Goal: Browse casually: Explore the website without a specific task or goal

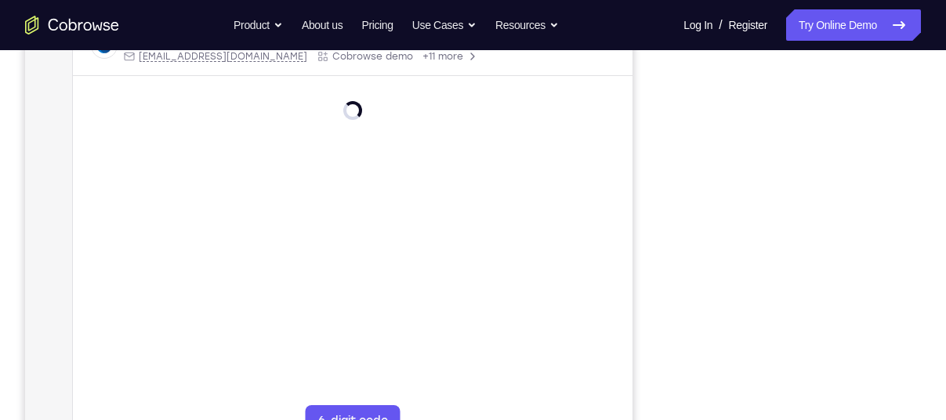
scroll to position [271, 0]
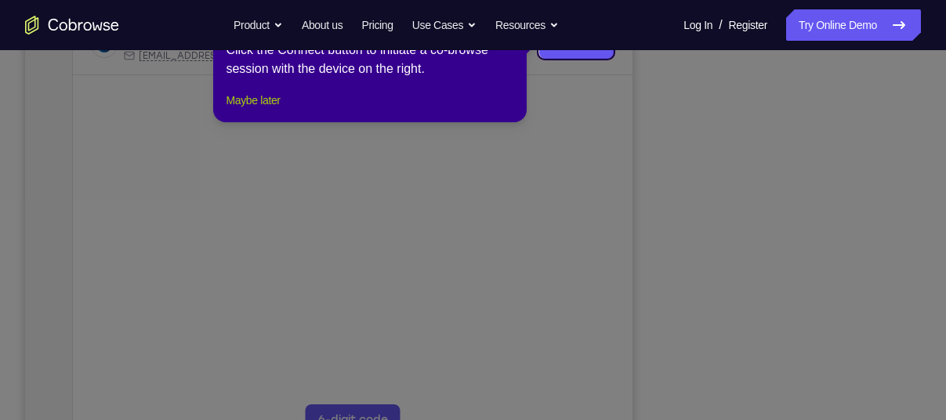
click at [262, 110] on button "Maybe later" at bounding box center [253, 100] width 54 height 19
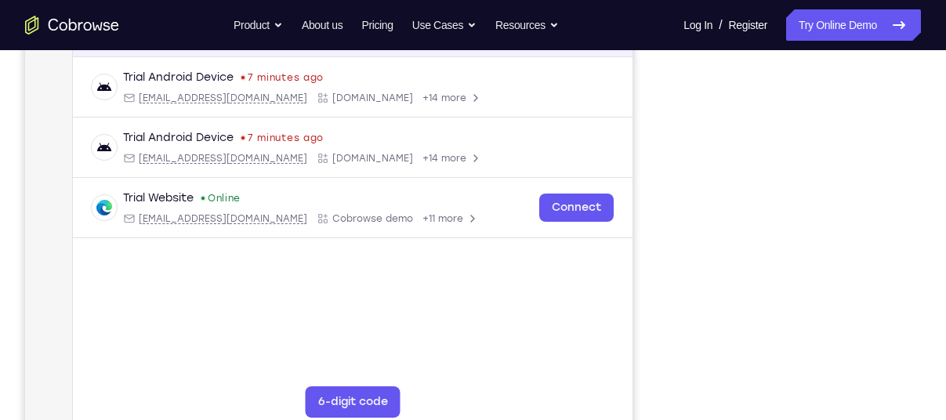
scroll to position [285, 0]
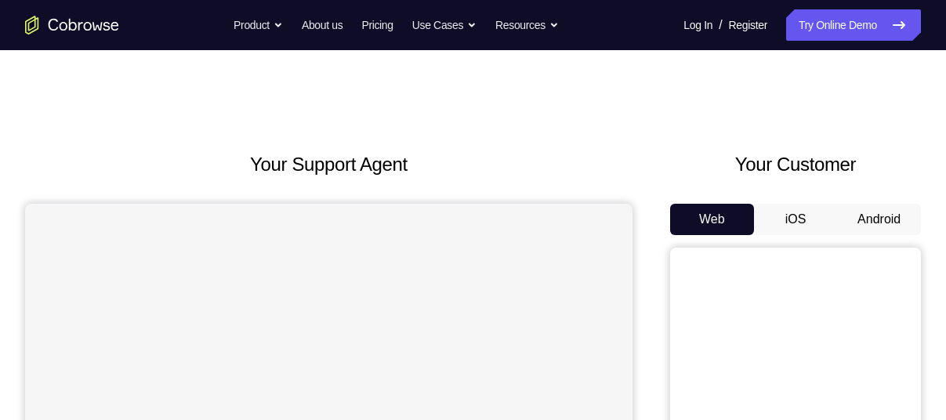
click at [900, 219] on button "Android" at bounding box center [879, 219] width 84 height 31
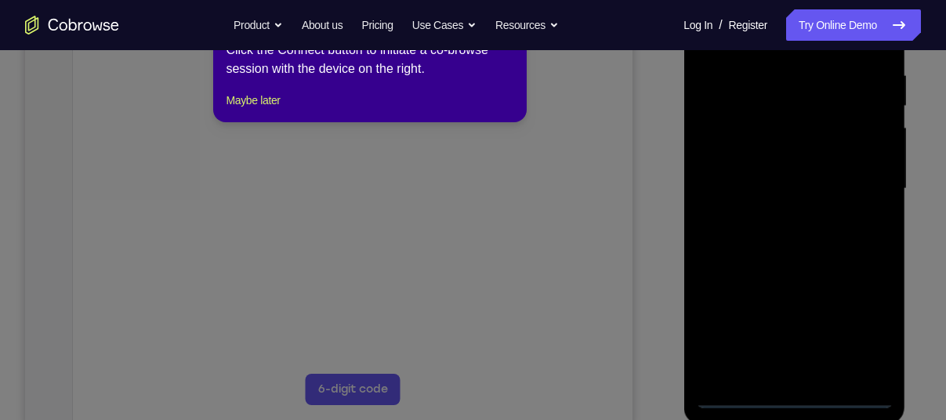
click at [516, 173] on icon at bounding box center [479, 209] width 958 height 421
drag, startPoint x: 271, startPoint y: 115, endPoint x: 605, endPoint y: 317, distance: 390.3
click at [271, 110] on button "Maybe later" at bounding box center [253, 100] width 54 height 19
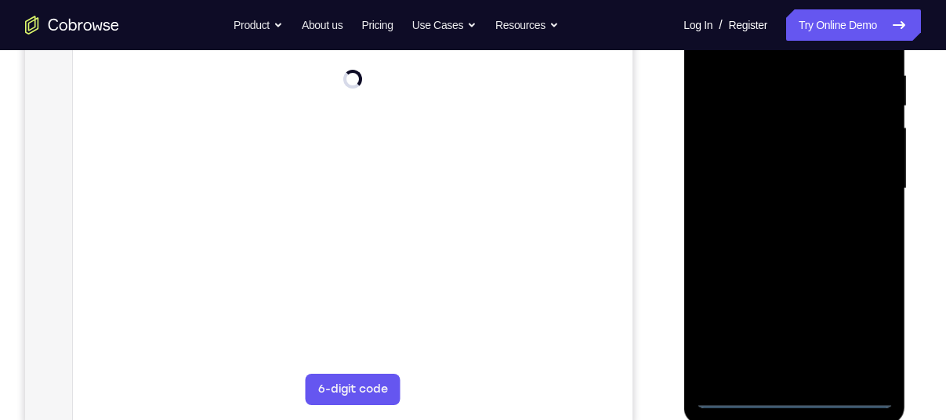
scroll to position [329, 0]
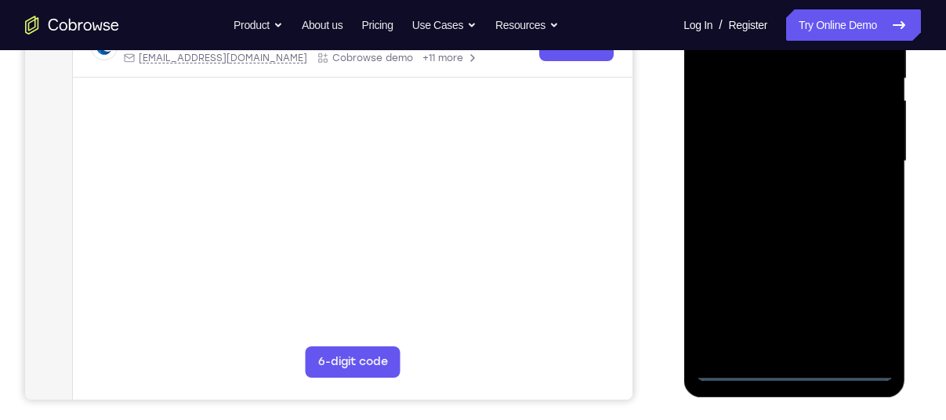
click at [800, 365] on div at bounding box center [794, 161] width 198 height 439
click at [855, 295] on div at bounding box center [794, 161] width 198 height 439
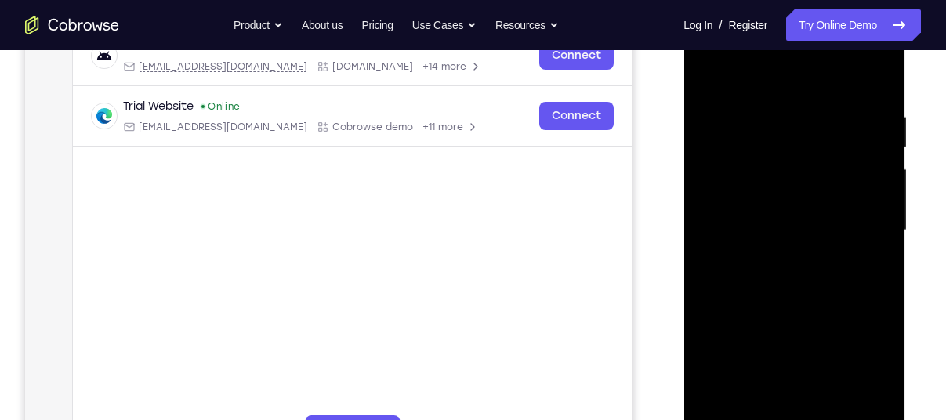
scroll to position [259, 0]
click at [867, 381] on div at bounding box center [794, 231] width 198 height 439
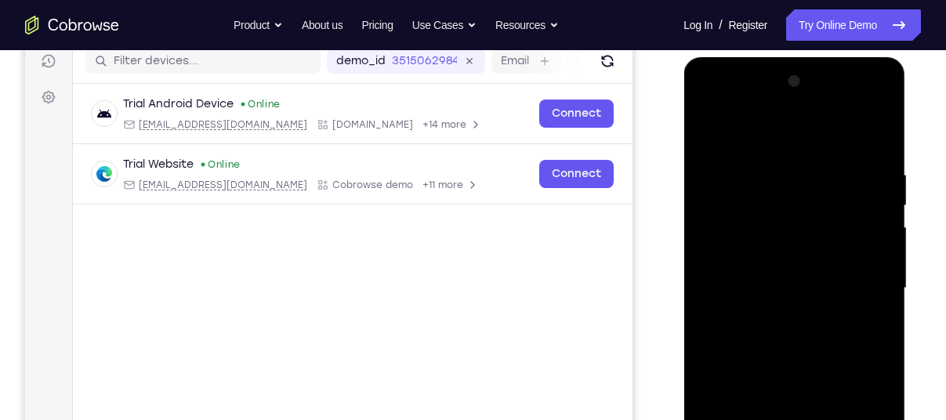
scroll to position [199, 0]
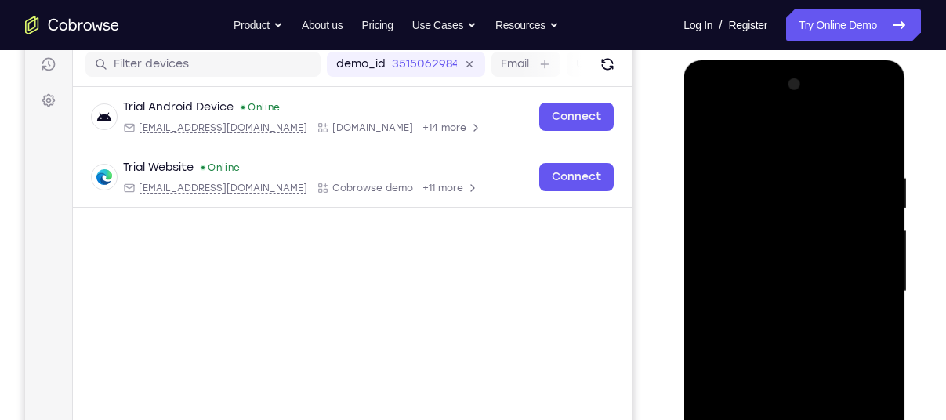
click at [749, 143] on div at bounding box center [794, 291] width 198 height 439
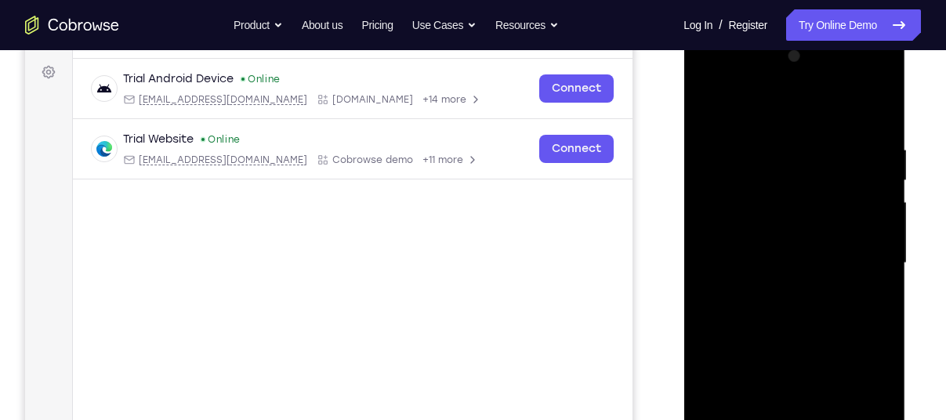
scroll to position [253, 0]
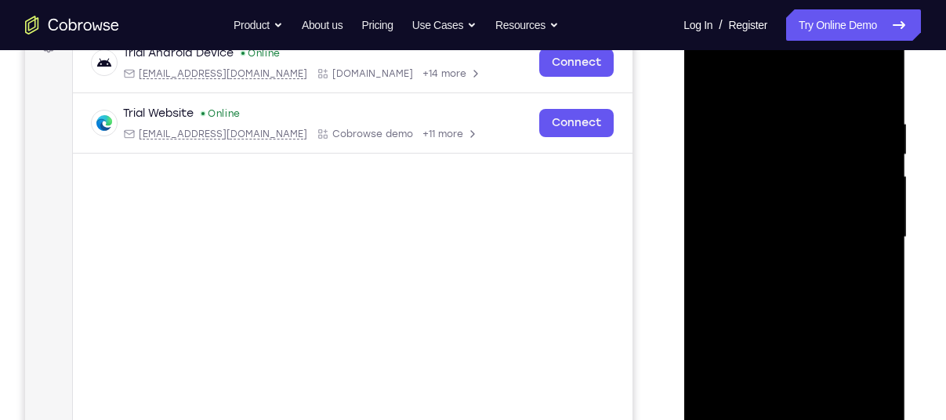
click at [850, 229] on div at bounding box center [794, 237] width 198 height 439
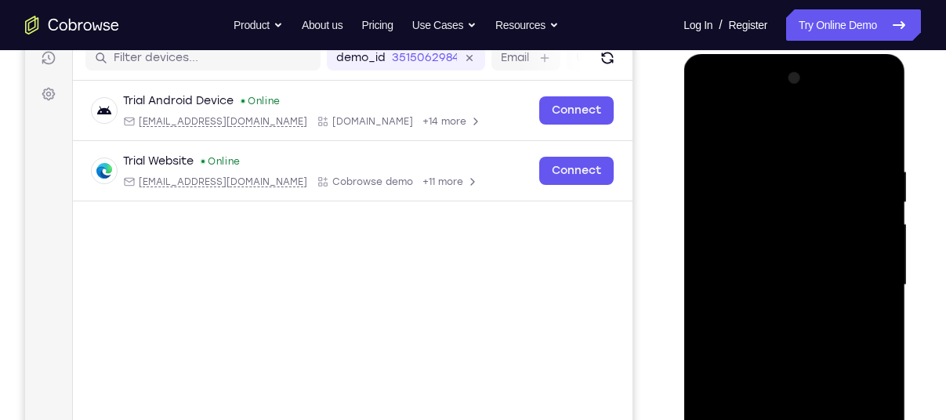
click at [785, 311] on div at bounding box center [794, 285] width 198 height 439
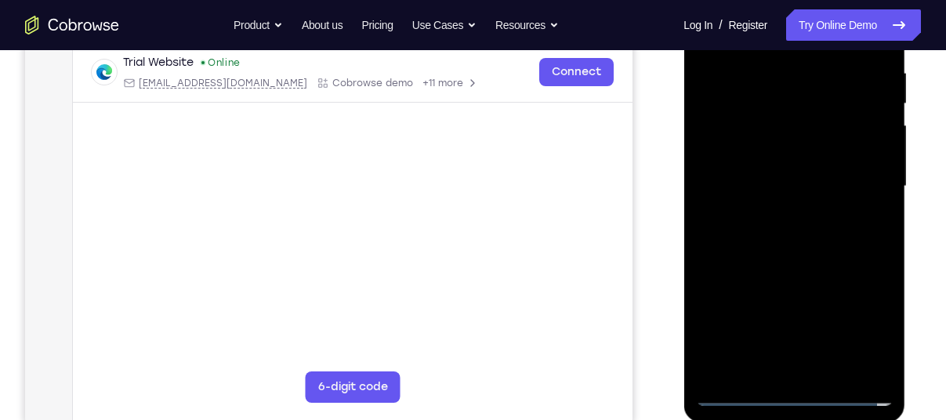
scroll to position [303, 0]
click at [722, 175] on div at bounding box center [794, 188] width 198 height 439
click at [727, 157] on div at bounding box center [794, 188] width 198 height 439
click at [724, 175] on div at bounding box center [794, 188] width 198 height 439
click at [734, 189] on div at bounding box center [794, 188] width 198 height 439
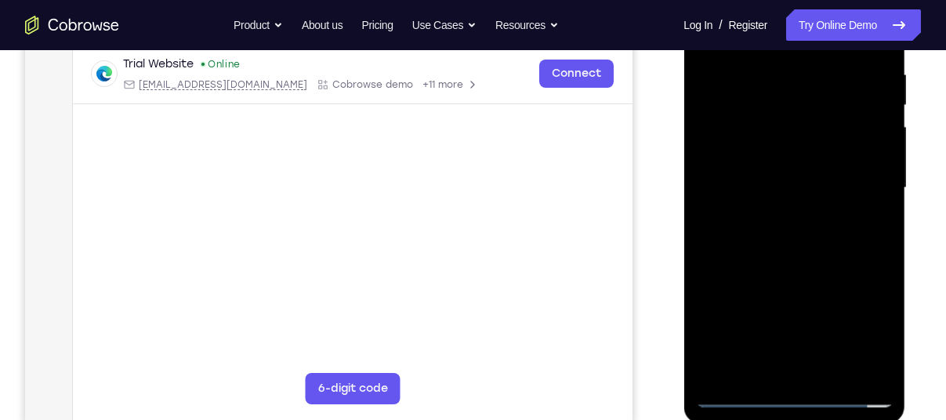
click at [741, 236] on div at bounding box center [794, 188] width 198 height 439
click at [749, 219] on div at bounding box center [794, 188] width 198 height 439
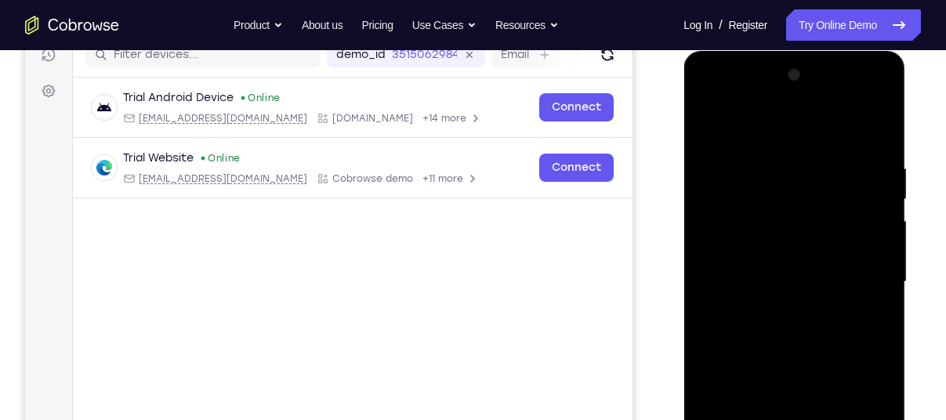
scroll to position [206, 0]
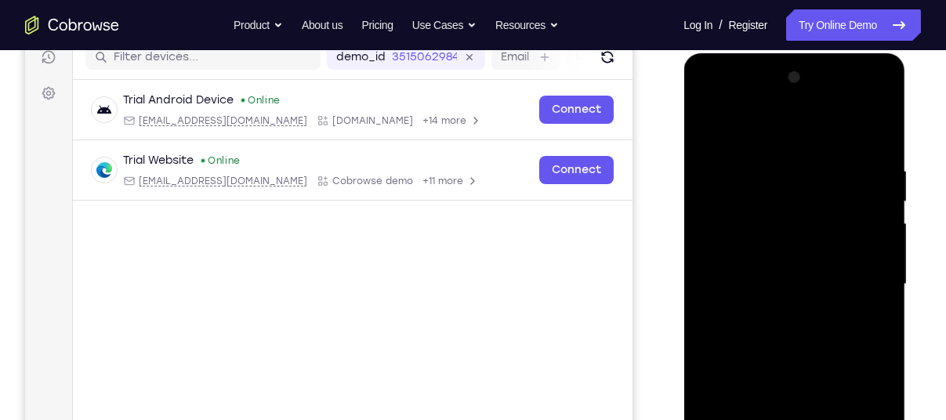
click at [739, 329] on div at bounding box center [794, 284] width 198 height 439
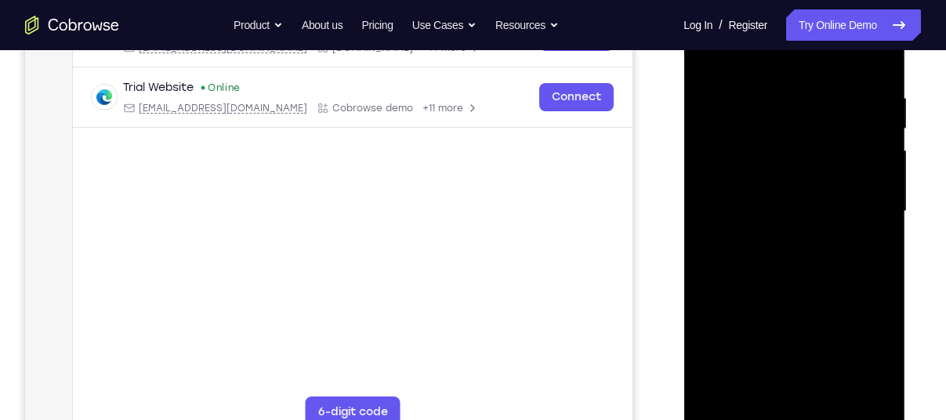
click at [830, 399] on div at bounding box center [794, 211] width 198 height 439
click at [792, 274] on div at bounding box center [794, 211] width 198 height 439
click at [833, 390] on div at bounding box center [794, 211] width 198 height 439
click at [792, 295] on div at bounding box center [794, 211] width 198 height 439
click at [755, 205] on div at bounding box center [794, 211] width 198 height 439
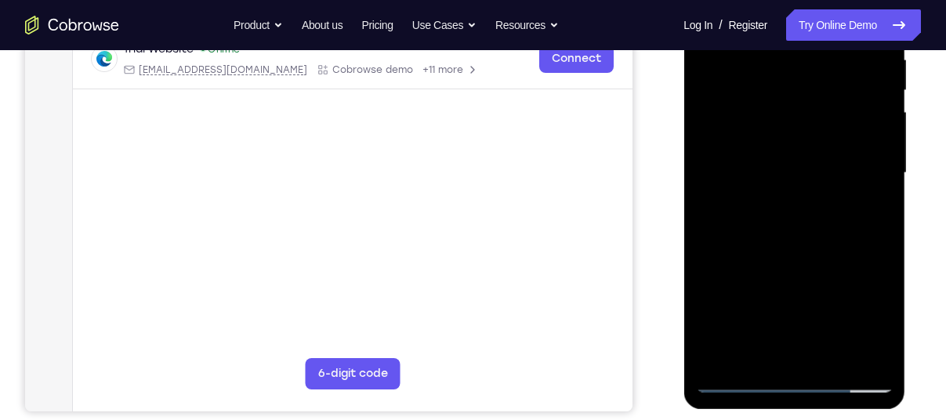
scroll to position [318, 0]
click at [764, 346] on div at bounding box center [794, 172] width 198 height 439
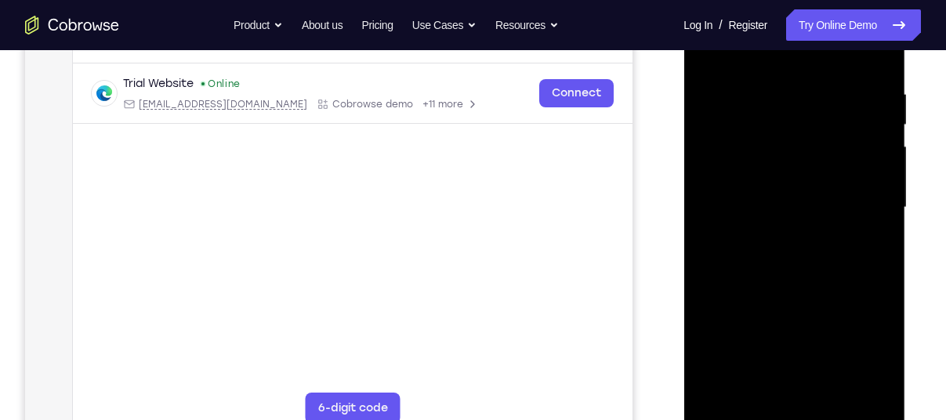
scroll to position [279, 0]
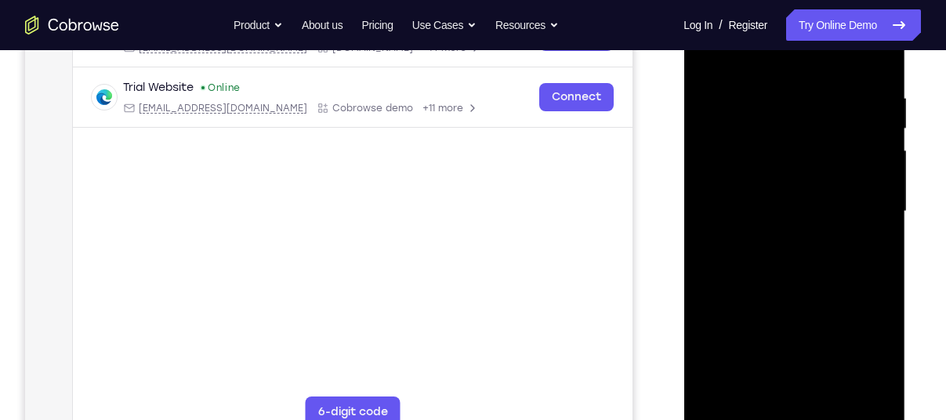
click at [860, 253] on div at bounding box center [794, 211] width 198 height 439
click at [869, 248] on div at bounding box center [794, 211] width 198 height 439
click at [799, 183] on div at bounding box center [794, 211] width 198 height 439
click at [783, 321] on div at bounding box center [794, 211] width 198 height 439
click at [759, 306] on div at bounding box center [794, 211] width 198 height 439
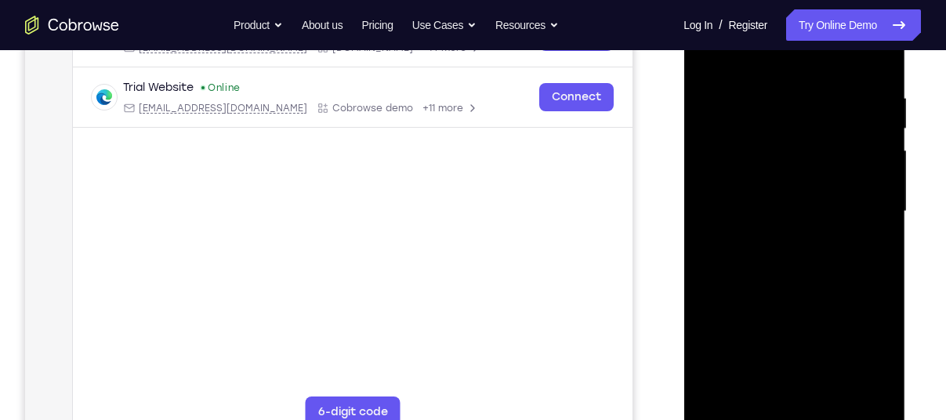
click at [788, 206] on div at bounding box center [794, 211] width 198 height 439
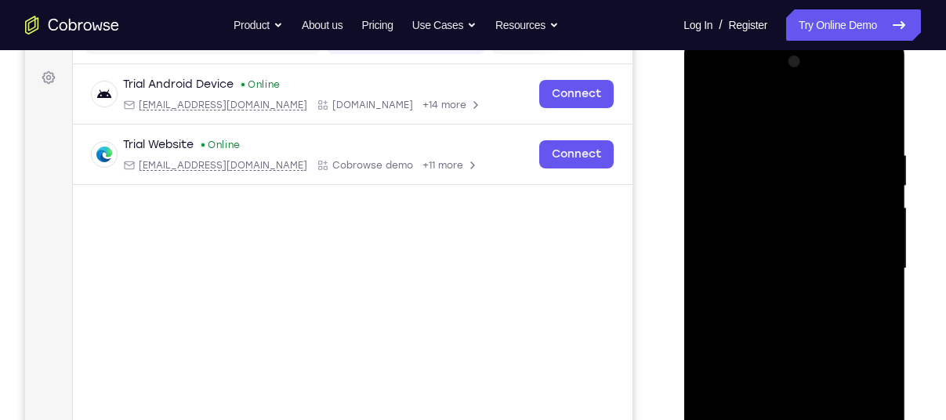
scroll to position [221, 0]
click at [709, 118] on div at bounding box center [794, 269] width 198 height 439
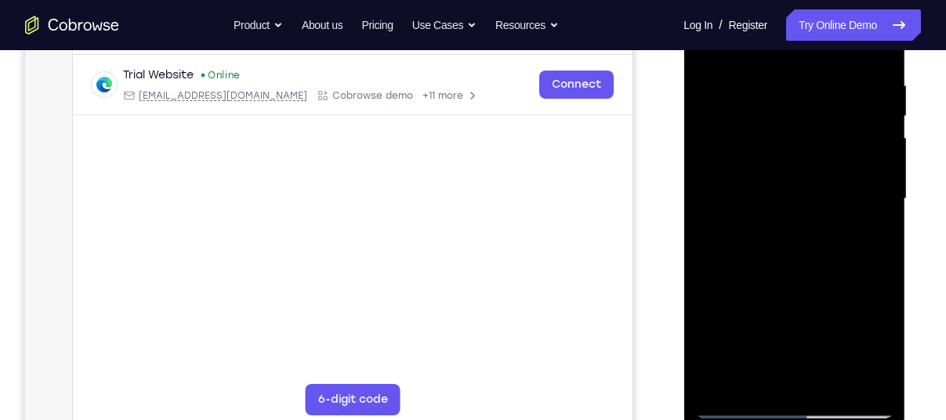
scroll to position [290, 0]
click at [762, 202] on div at bounding box center [794, 200] width 198 height 439
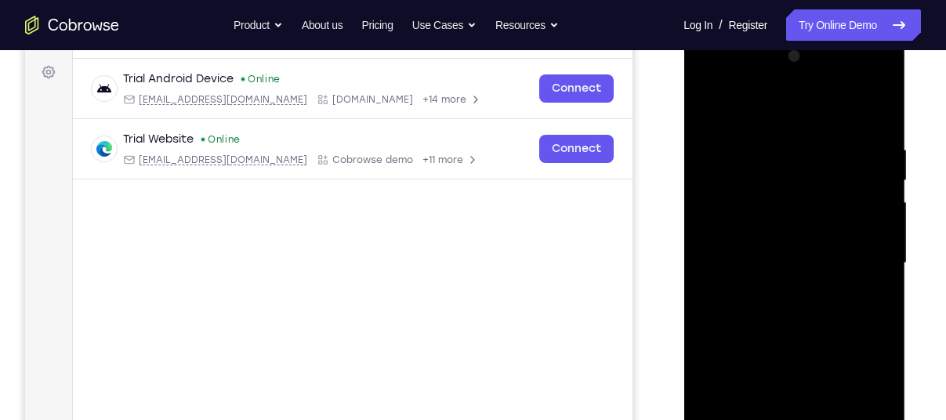
scroll to position [237, 0]
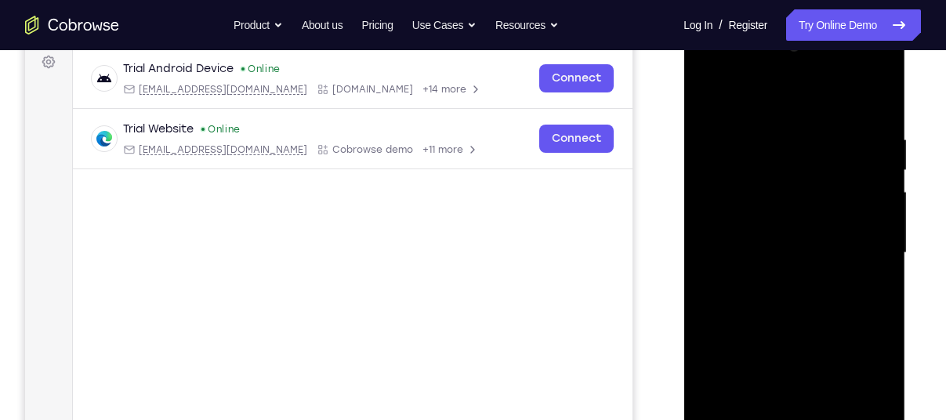
drag, startPoint x: 786, startPoint y: 317, endPoint x: 801, endPoint y: 329, distance: 19.5
click at [801, 329] on div at bounding box center [794, 253] width 198 height 439
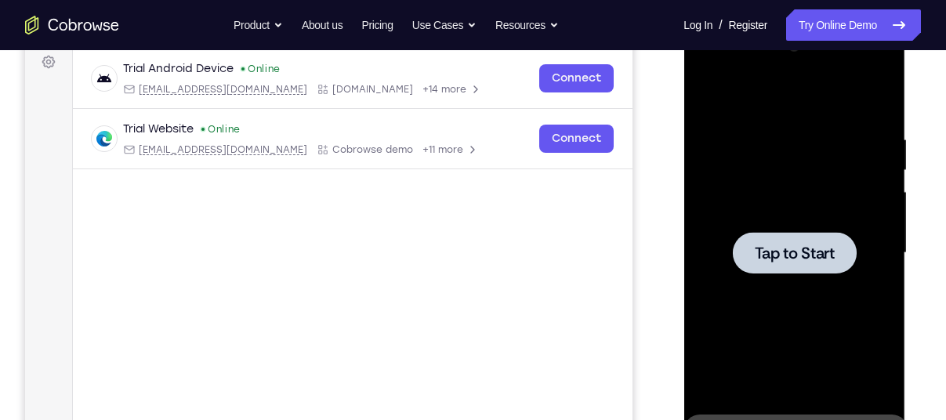
drag, startPoint x: 801, startPoint y: 329, endPoint x: 785, endPoint y: 348, distance: 25.0
click at [785, 348] on div at bounding box center [794, 253] width 198 height 439
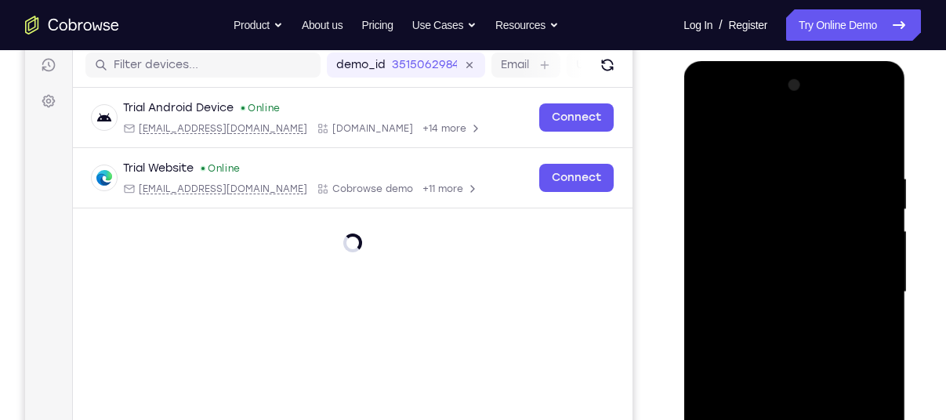
scroll to position [249, 0]
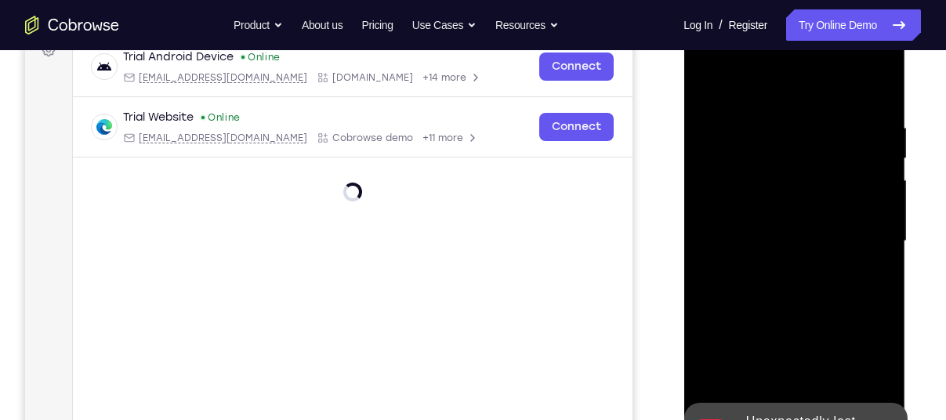
click at [812, 58] on div at bounding box center [794, 241] width 198 height 439
click at [753, 212] on div at bounding box center [794, 241] width 198 height 439
click at [774, 267] on div at bounding box center [794, 241] width 198 height 439
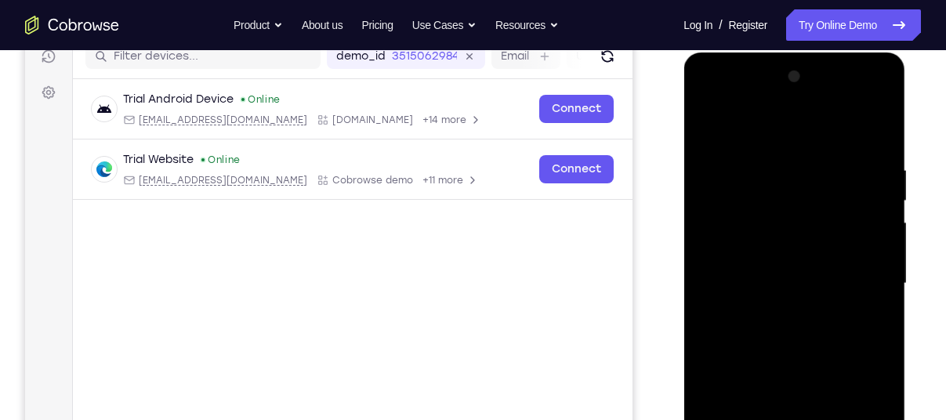
scroll to position [205, 0]
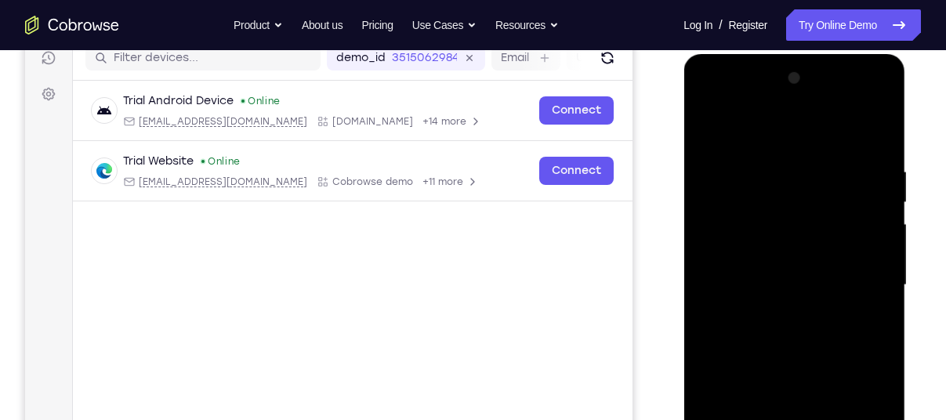
click at [730, 270] on div at bounding box center [794, 285] width 198 height 439
click at [733, 222] on div at bounding box center [794, 285] width 198 height 439
click at [726, 247] on div at bounding box center [794, 285] width 198 height 439
click at [718, 286] on div at bounding box center [794, 285] width 198 height 439
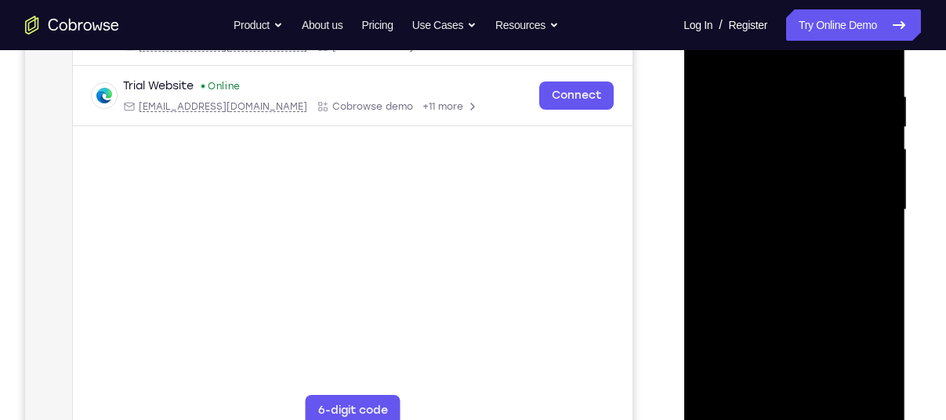
click at [832, 393] on div at bounding box center [794, 210] width 198 height 439
click at [749, 270] on div at bounding box center [794, 210] width 198 height 439
click at [830, 398] on div at bounding box center [794, 210] width 198 height 439
click at [831, 391] on div at bounding box center [794, 210] width 198 height 439
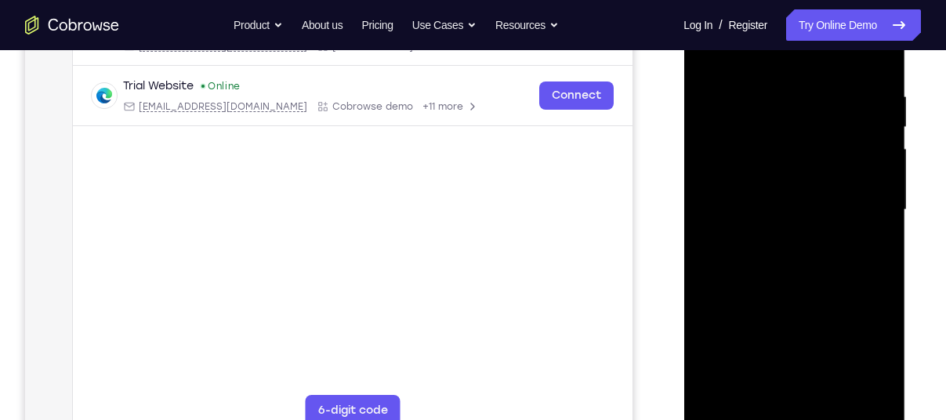
click at [803, 290] on div at bounding box center [794, 210] width 198 height 439
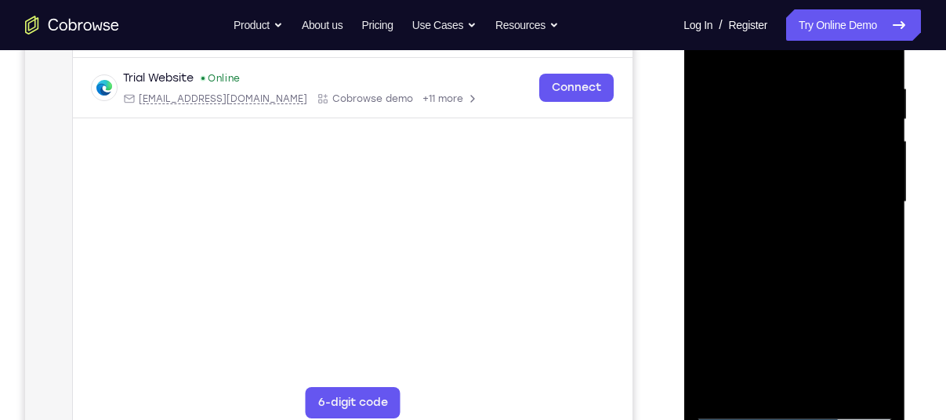
drag, startPoint x: 796, startPoint y: 234, endPoint x: 633, endPoint y: 448, distance: 267.9
click at [683, 419] on html "Online web based iOS Simulators and Android Emulators. Run iPhone, iPad, Mobile…" at bounding box center [794, 206] width 223 height 470
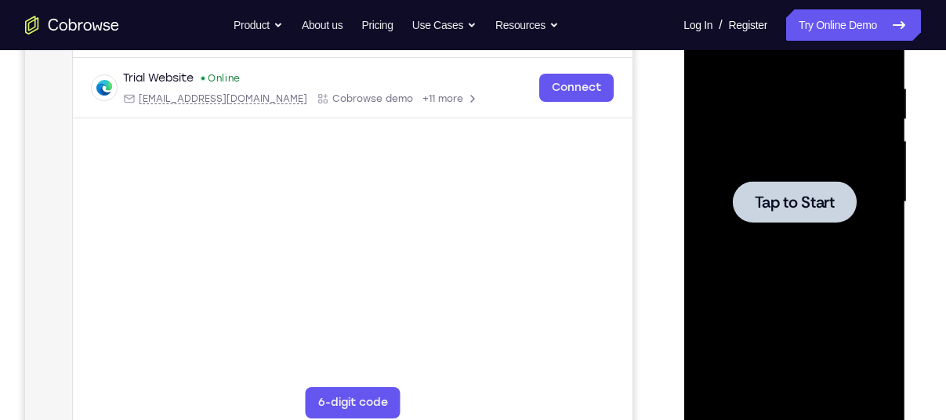
click at [788, 225] on div at bounding box center [794, 202] width 198 height 439
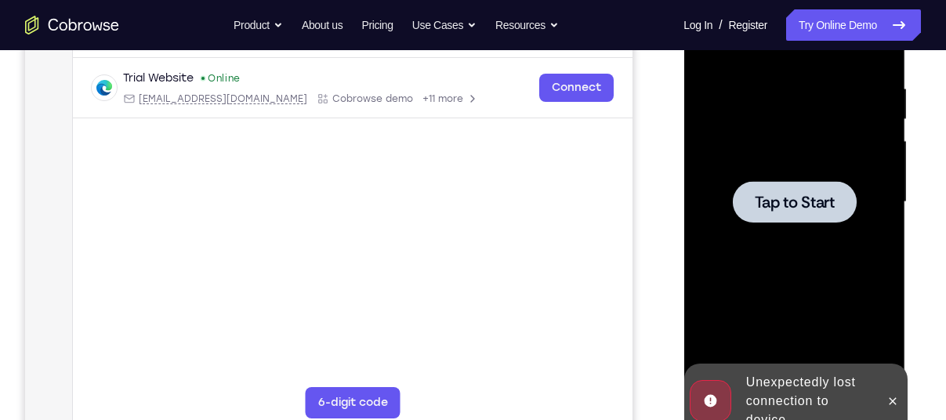
click at [836, 229] on div at bounding box center [794, 202] width 198 height 439
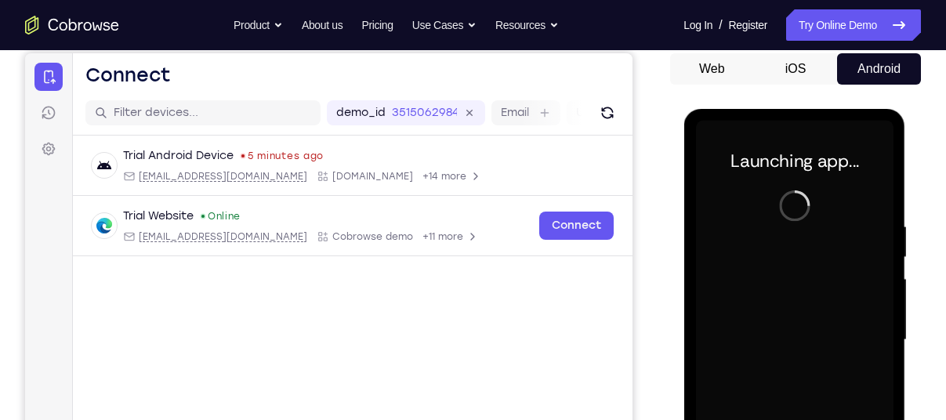
scroll to position [147, 0]
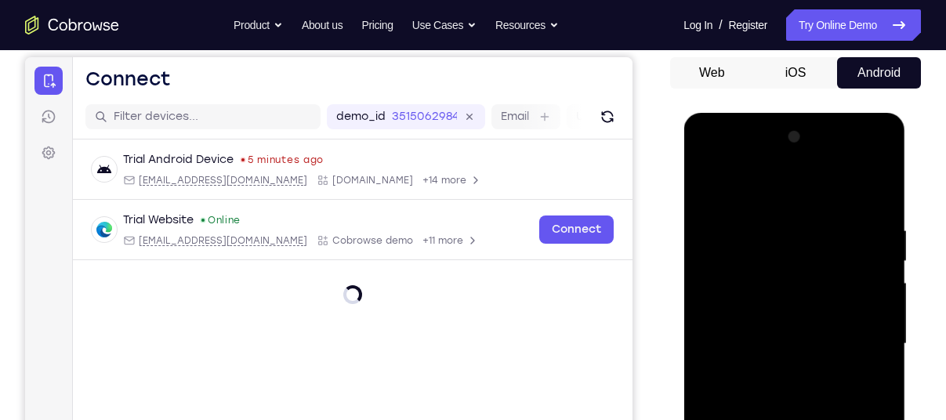
click at [241, 285] on div at bounding box center [353, 282] width 560 height 44
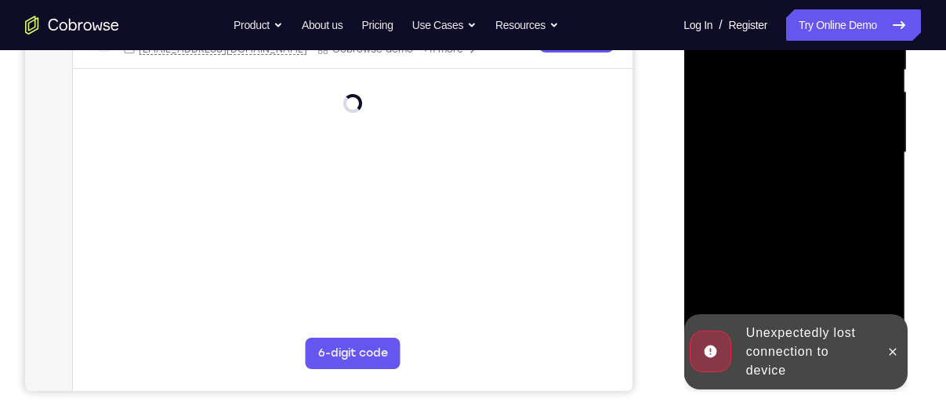
scroll to position [339, 0]
click at [902, 350] on button at bounding box center [891, 351] width 25 height 25
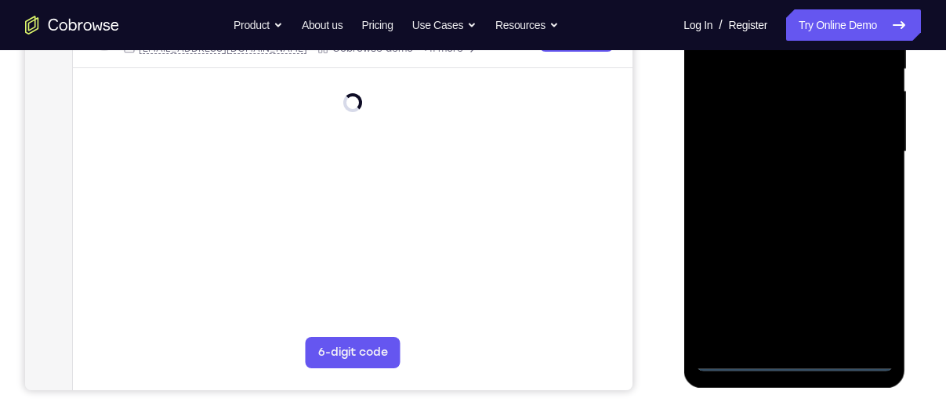
click at [813, 353] on div at bounding box center [794, 152] width 198 height 439
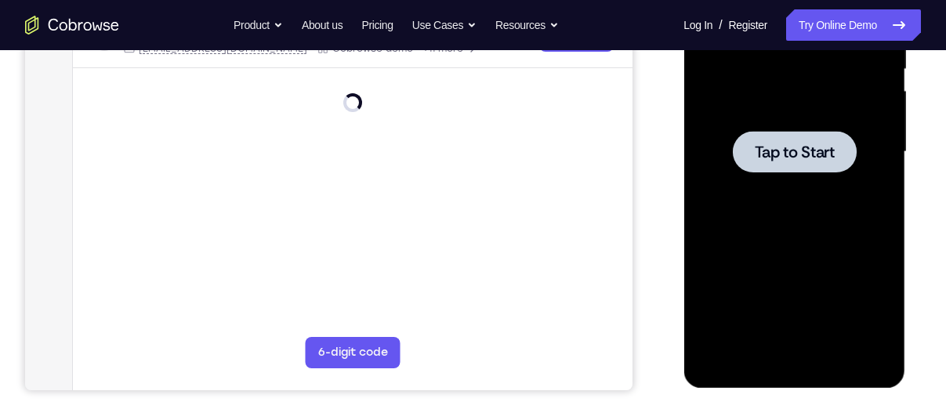
click at [797, 170] on div at bounding box center [794, 152] width 124 height 42
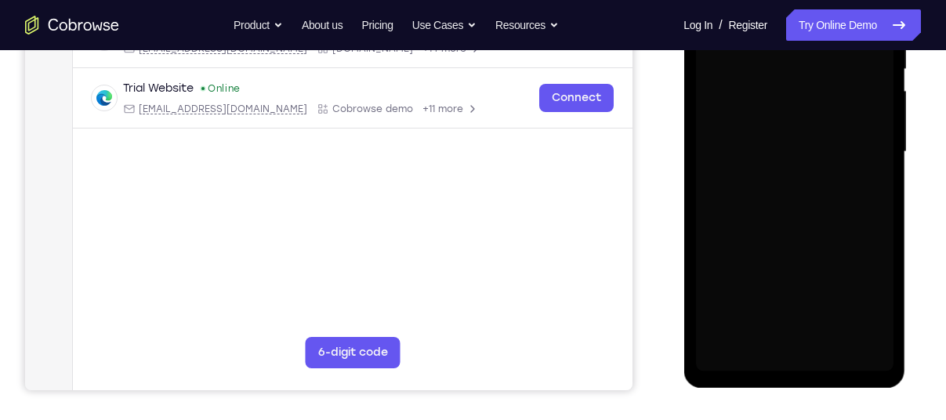
click at [797, 170] on div at bounding box center [794, 152] width 198 height 439
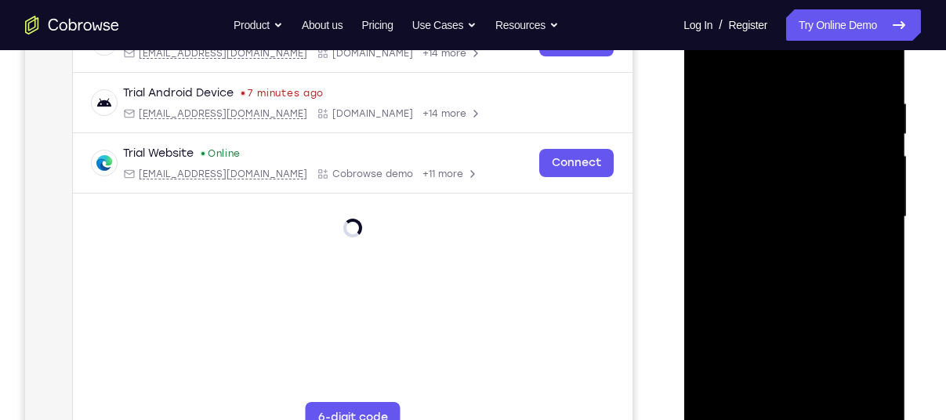
scroll to position [277, 0]
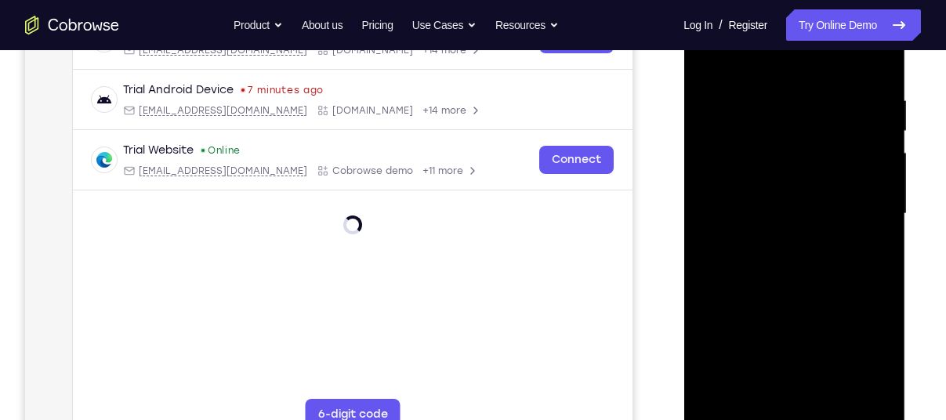
click at [866, 355] on div at bounding box center [794, 214] width 198 height 439
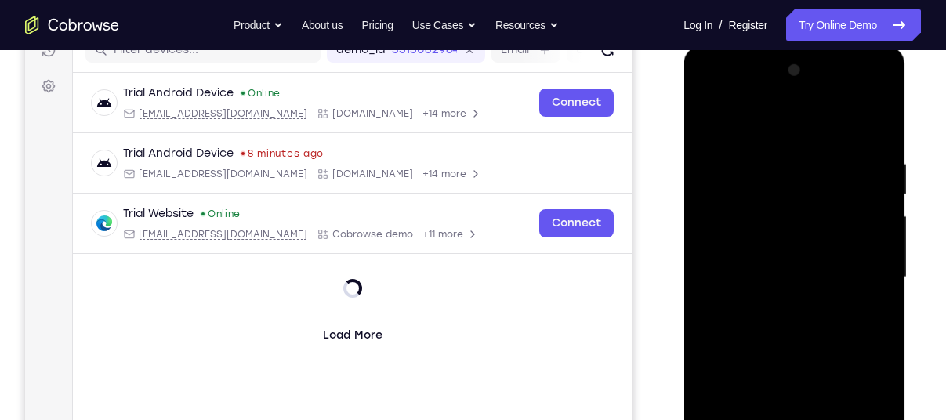
scroll to position [212, 0]
click at [755, 96] on div at bounding box center [794, 278] width 198 height 439
click at [738, 212] on div at bounding box center [794, 278] width 198 height 439
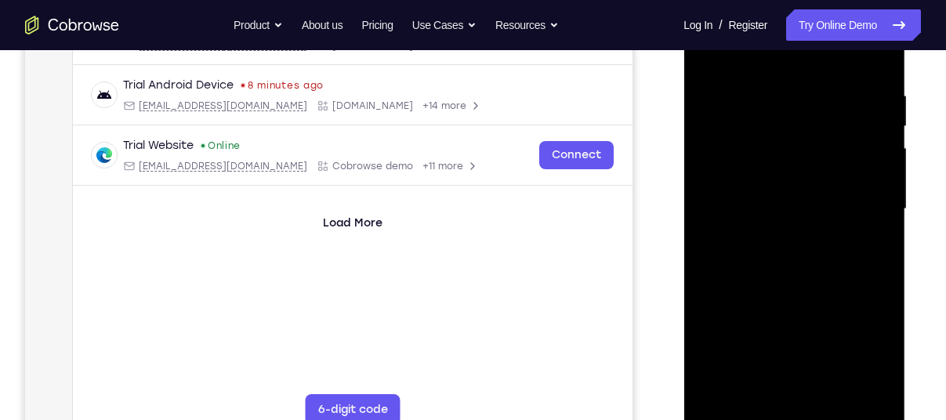
click at [775, 237] on div at bounding box center [794, 209] width 198 height 439
click at [734, 189] on div at bounding box center [794, 209] width 198 height 439
click at [734, 179] on div at bounding box center [794, 209] width 198 height 439
click at [721, 207] on div at bounding box center [794, 209] width 198 height 439
click at [766, 262] on div at bounding box center [794, 209] width 198 height 439
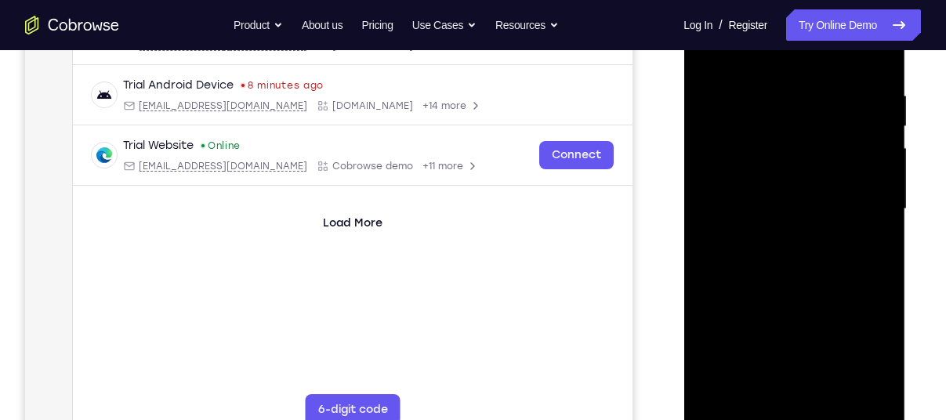
click at [844, 254] on div at bounding box center [794, 209] width 198 height 439
click at [829, 391] on div at bounding box center [794, 209] width 198 height 439
click at [763, 267] on div at bounding box center [794, 209] width 198 height 439
click at [835, 391] on div at bounding box center [794, 209] width 198 height 439
click at [764, 295] on div at bounding box center [794, 209] width 198 height 439
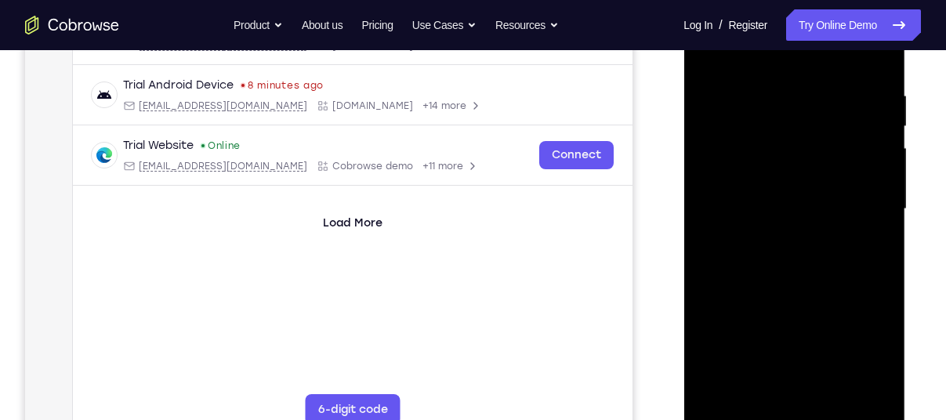
click at [767, 333] on div at bounding box center [794, 209] width 198 height 439
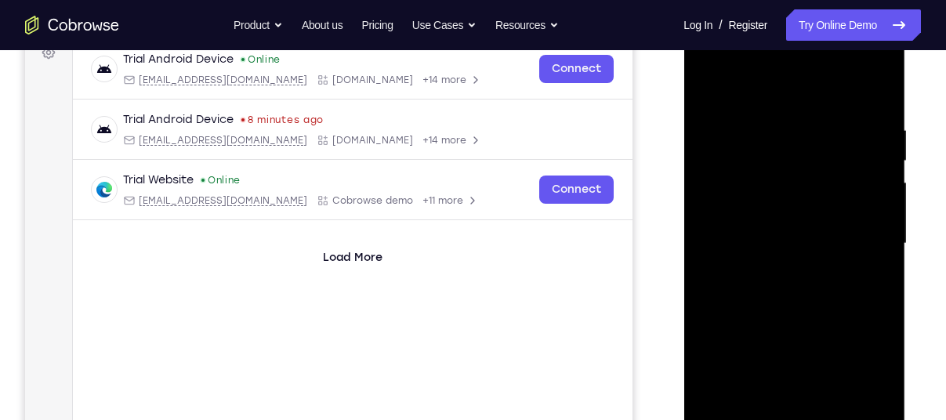
scroll to position [248, 0]
